Goal: Task Accomplishment & Management: Manage account settings

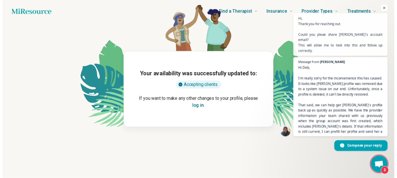
scroll to position [37, 0]
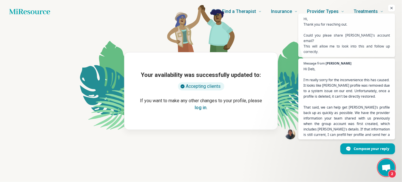
click at [201, 109] on button "log in" at bounding box center [200, 107] width 12 height 7
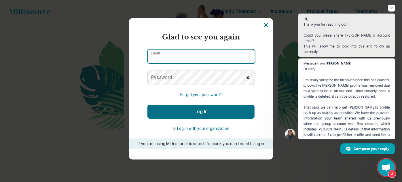
type input "**********"
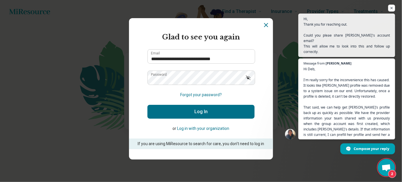
click at [227, 110] on button "Log In" at bounding box center [200, 112] width 107 height 14
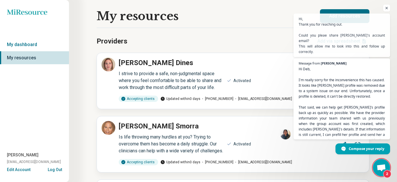
click at [387, 12] on span "Open chat" at bounding box center [387, 8] width 7 height 7
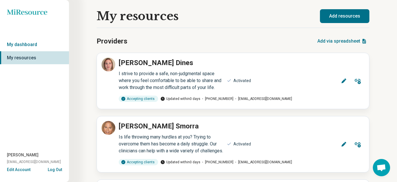
click at [343, 80] on icon at bounding box center [344, 81] width 6 height 6
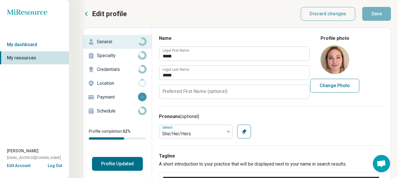
click at [105, 57] on p "Specialty" at bounding box center [117, 55] width 41 height 7
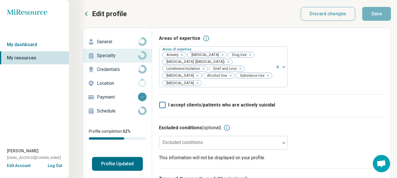
click at [114, 70] on p "Credentials" at bounding box center [117, 69] width 41 height 7
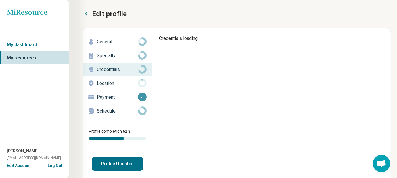
type textarea "*"
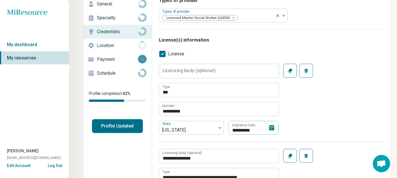
scroll to position [29, 0]
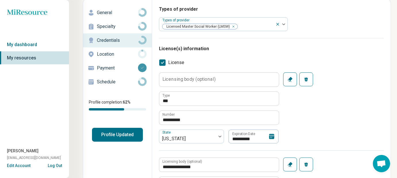
click at [109, 53] on p "Location" at bounding box center [117, 54] width 41 height 7
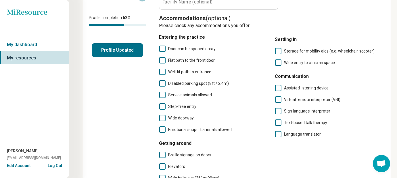
scroll to position [12, 0]
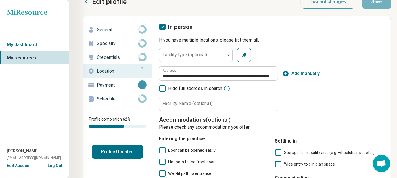
click at [112, 89] on link "Payment" at bounding box center [117, 85] width 69 height 14
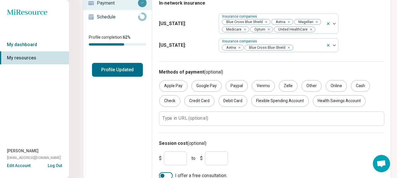
scroll to position [85, 0]
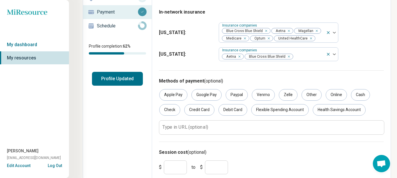
click at [113, 28] on p "Schedule" at bounding box center [117, 25] width 41 height 7
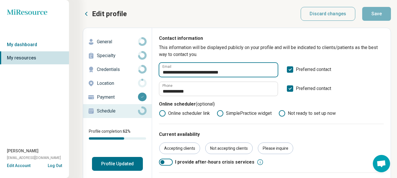
drag, startPoint x: 235, startPoint y: 75, endPoint x: 176, endPoint y: 79, distance: 59.4
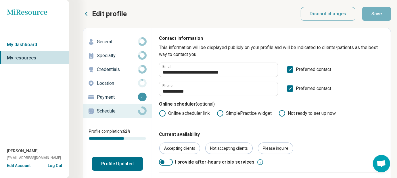
click at [373, 72] on div "**********" at bounding box center [271, 69] width 225 height 14
